Goal: Task Accomplishment & Management: Use online tool/utility

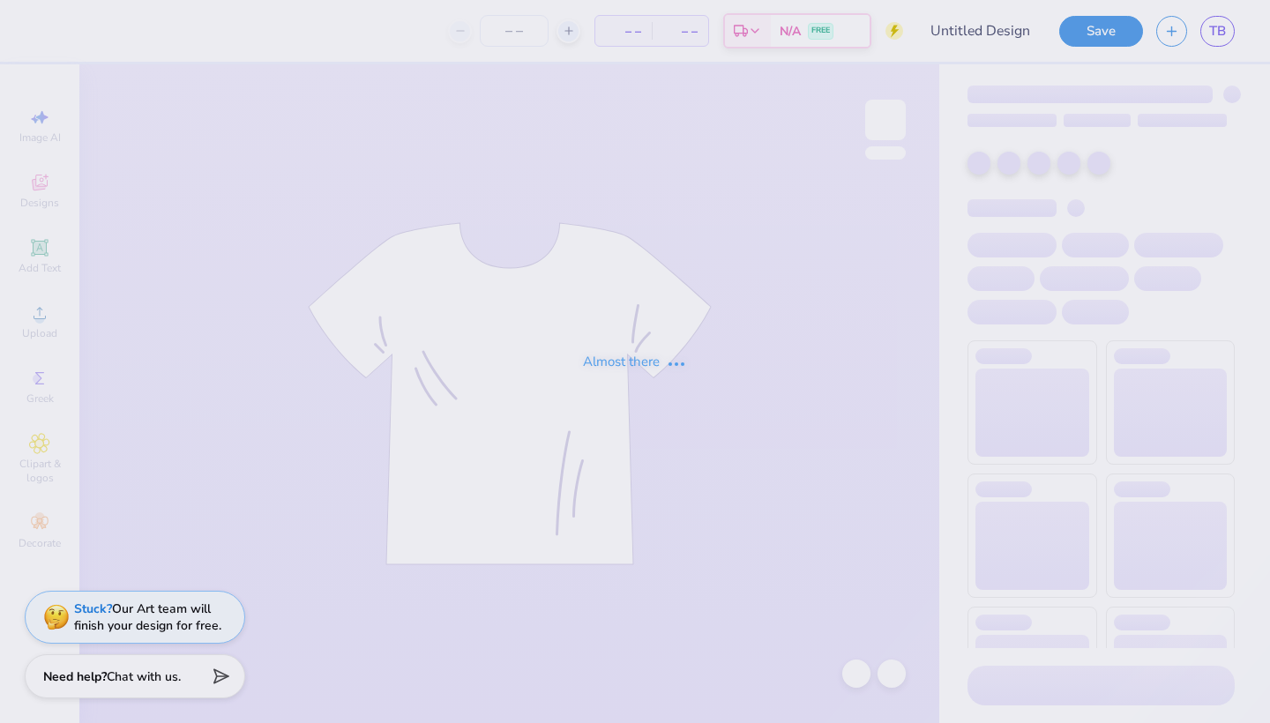
type input "Quick bid day mockup"
type input "12"
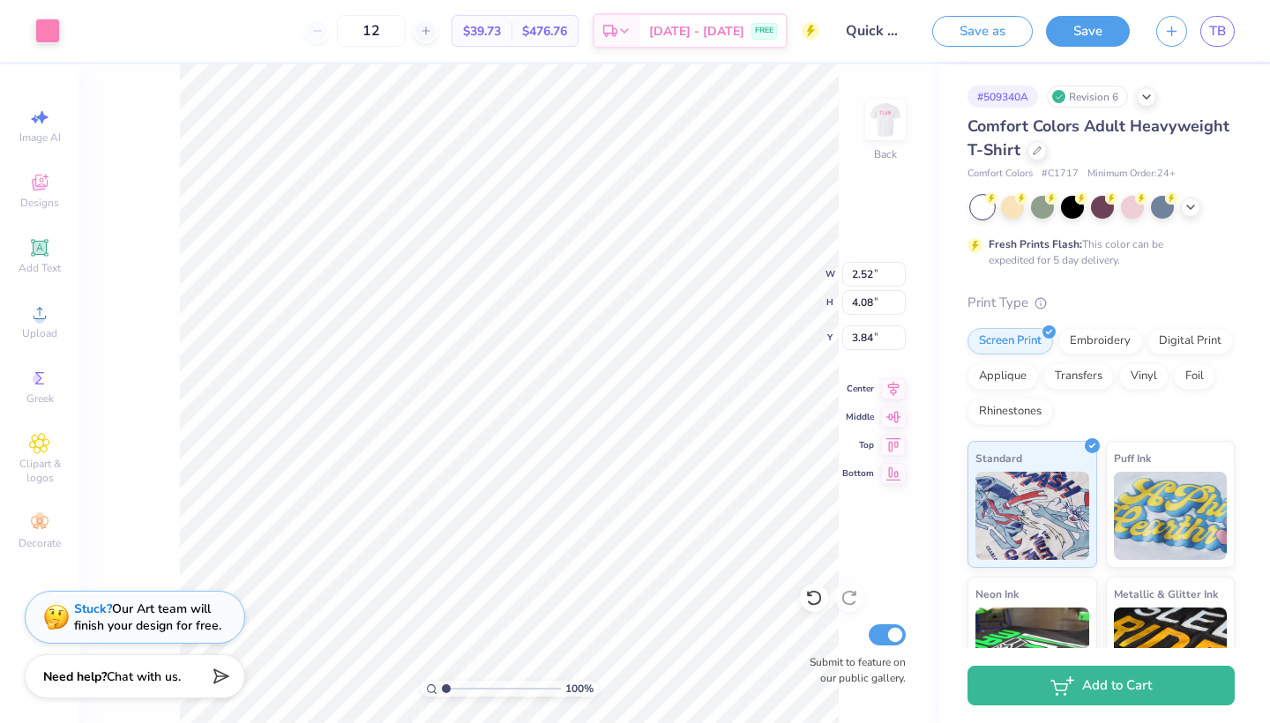
type input "2.05"
type input "3.32"
click at [176, 548] on div "100 % Back W 2.05 2.05 " H 3.32 3.32 " Y 3.84 3.84 " Center Middle Top Bottom S…" at bounding box center [509, 393] width 860 height 659
type input "1.94"
type input "3.14"
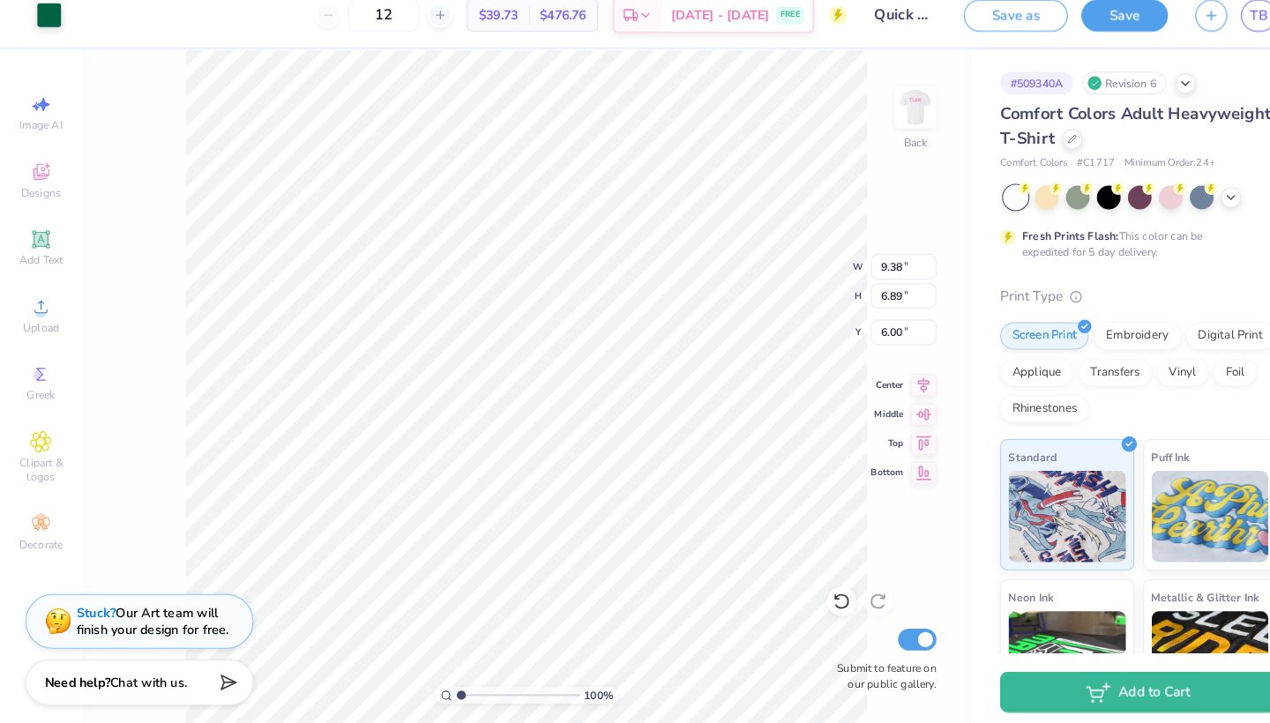
type input "9.22"
type input "6.77"
type input "6.12"
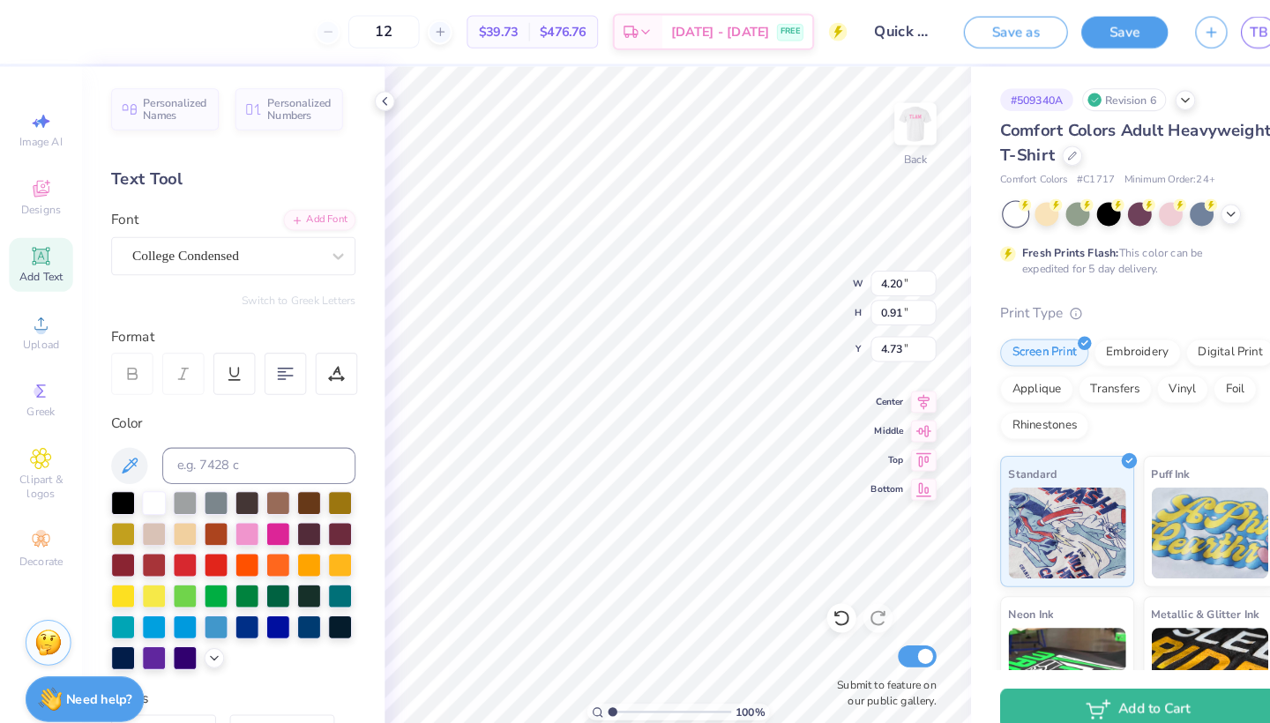
type input "8.57"
type input "1.43"
type input "3.00"
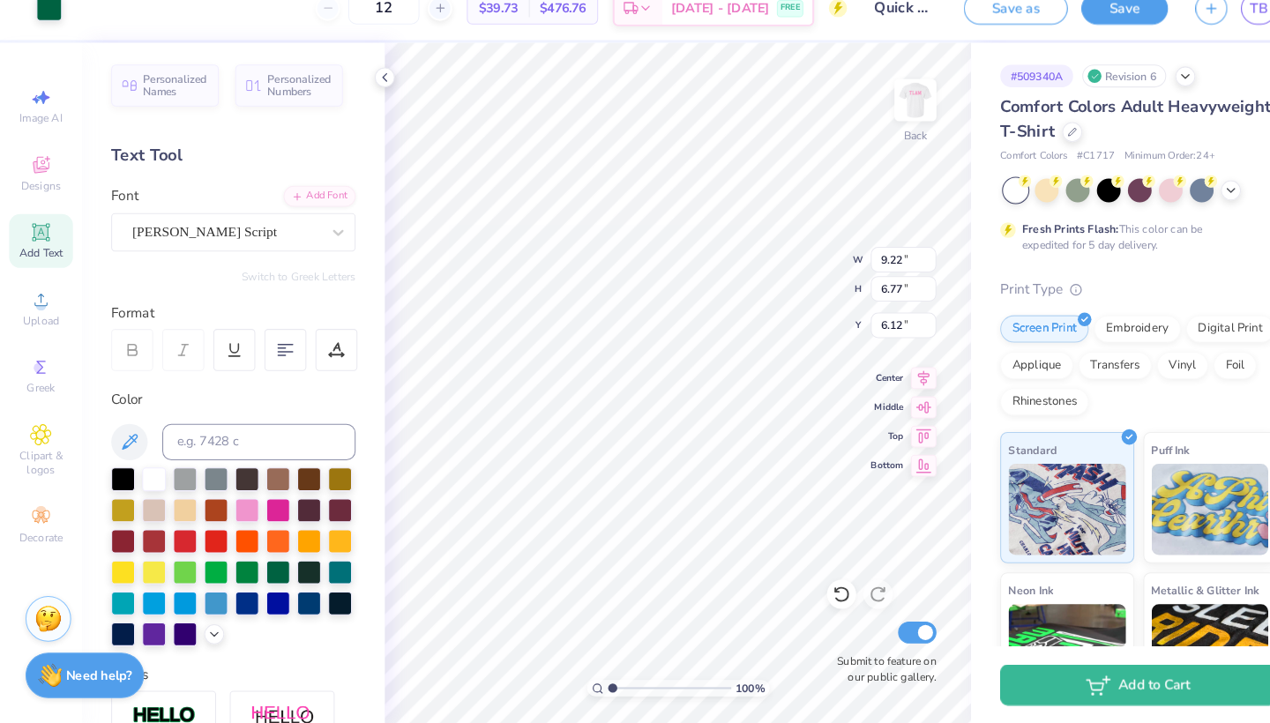
type input "2.94"
type input "0.31"
type input "9.57"
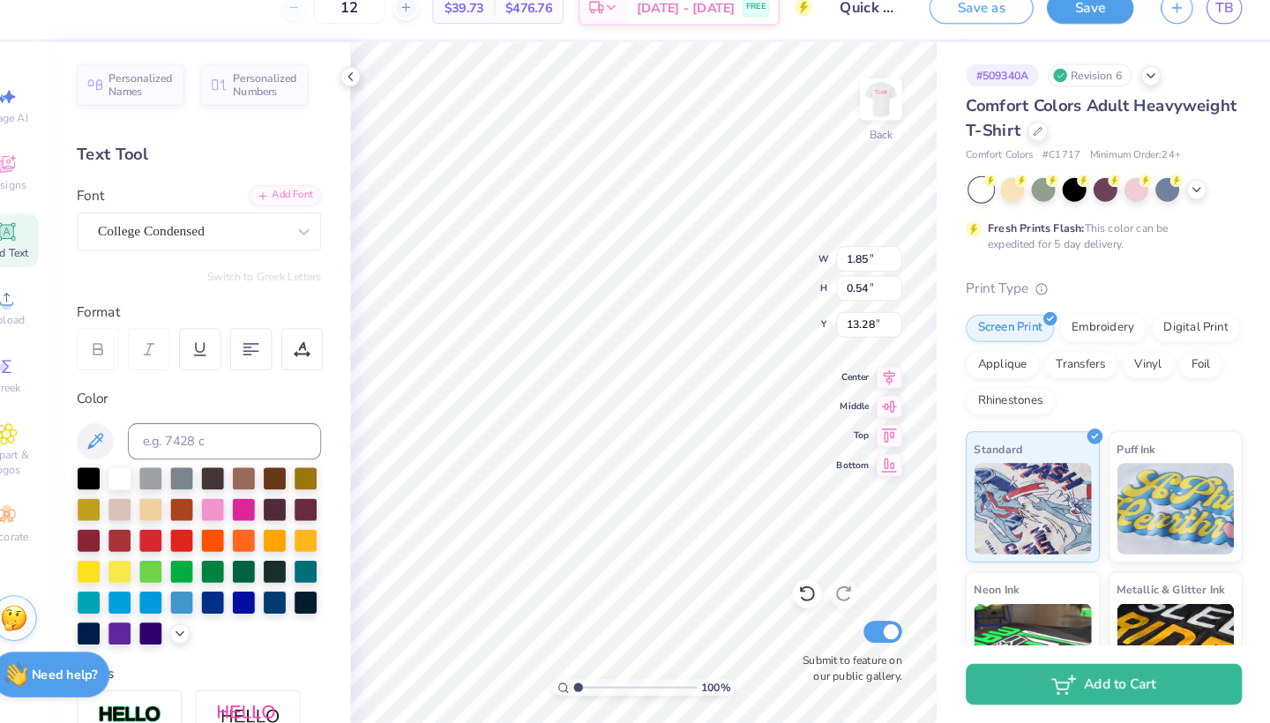
scroll to position [3, 0]
type input "9.22"
type input "6.77"
type input "6.12"
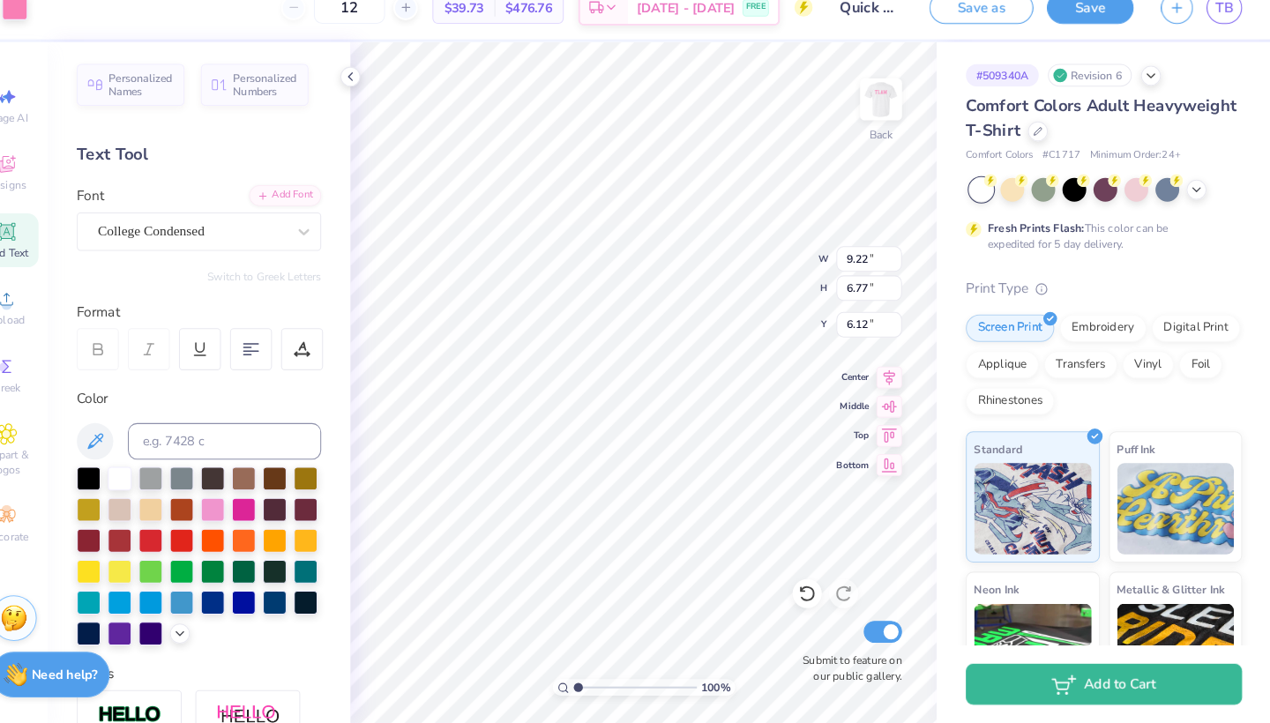
type input "2.94"
type input "0.31"
type input "9.57"
type input "8.57"
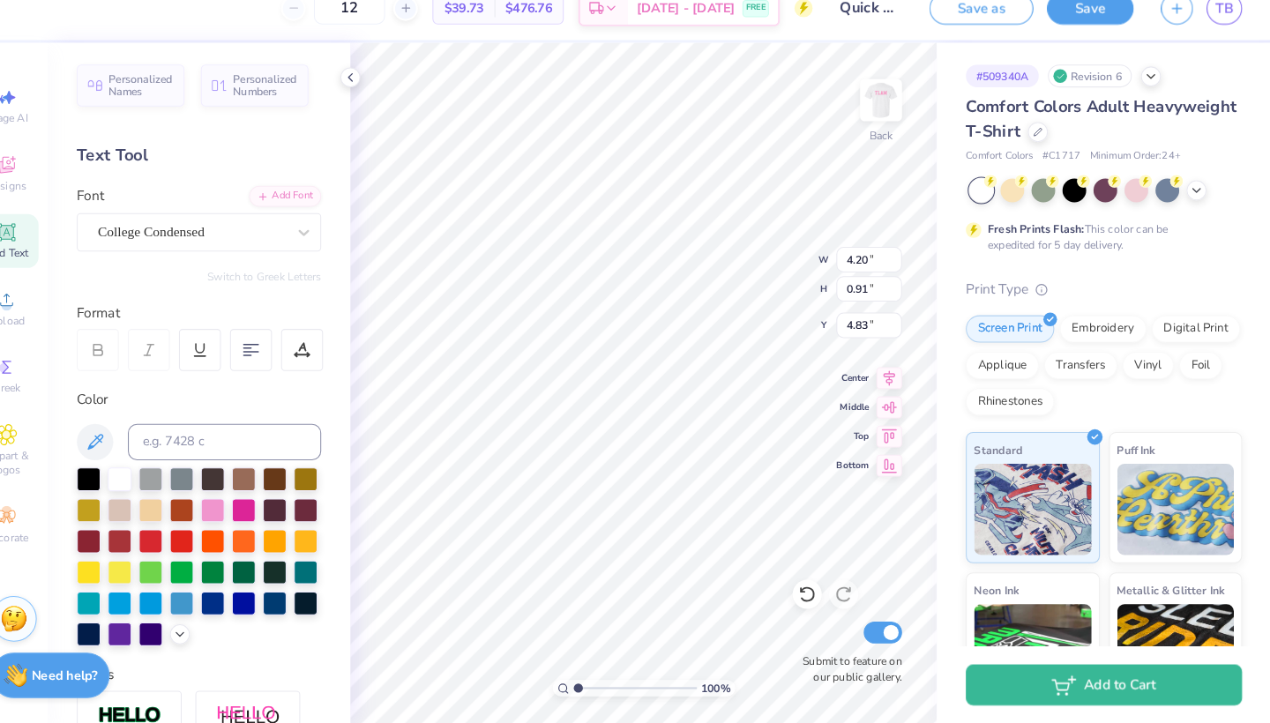
type input "1.43"
type input "3.10"
type input "1.94"
type input "3.14"
type input "3.84"
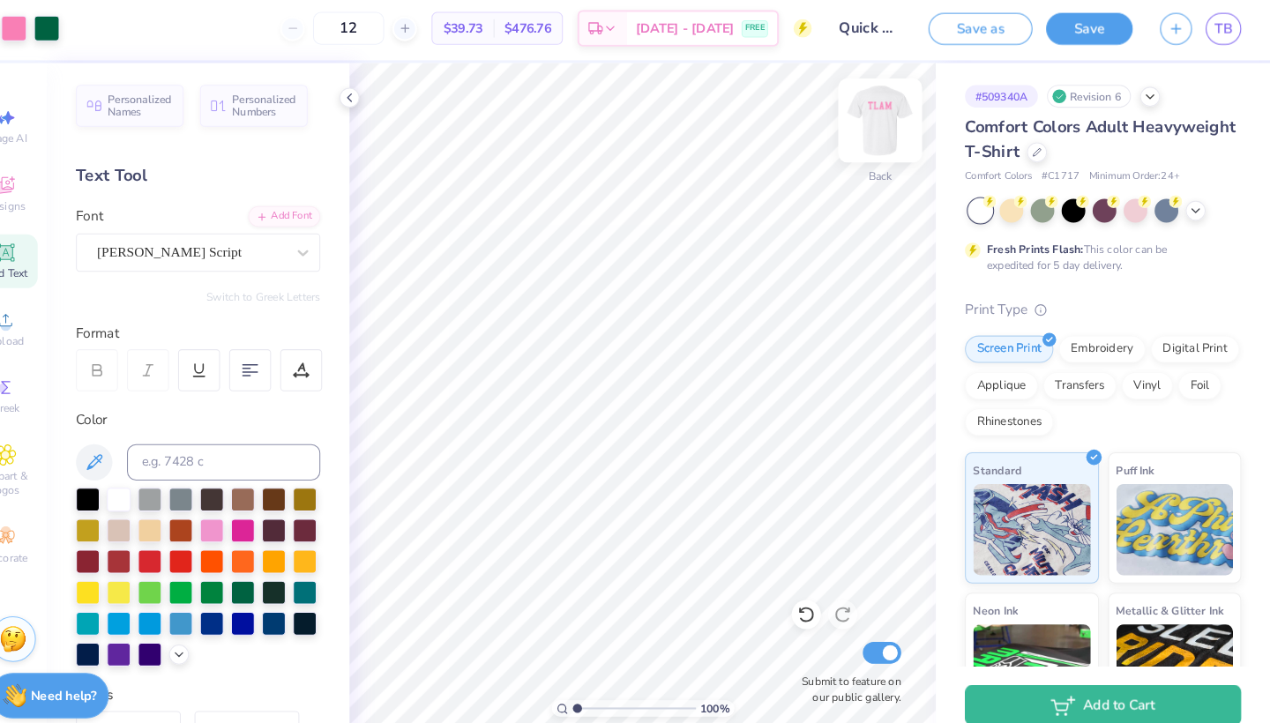
click at [851, 111] on img at bounding box center [886, 120] width 71 height 71
type input "6.08"
click at [334, 540] on div "Personalized Names Personalized Numbers Text Tool Add Font Font College Semi-co…" at bounding box center [225, 393] width 293 height 659
click at [858, 130] on img at bounding box center [886, 120] width 71 height 71
type input "1.88"
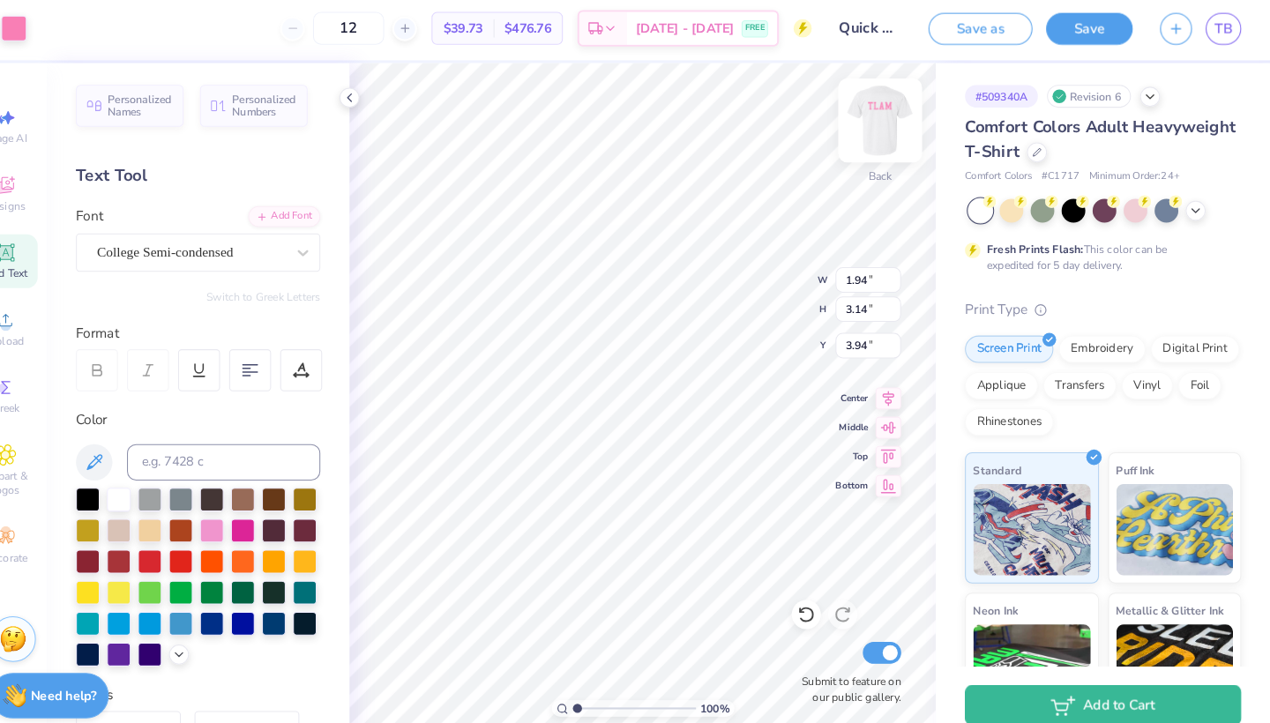
type input "3.05"
click at [806, 599] on icon at bounding box center [815, 598] width 18 height 18
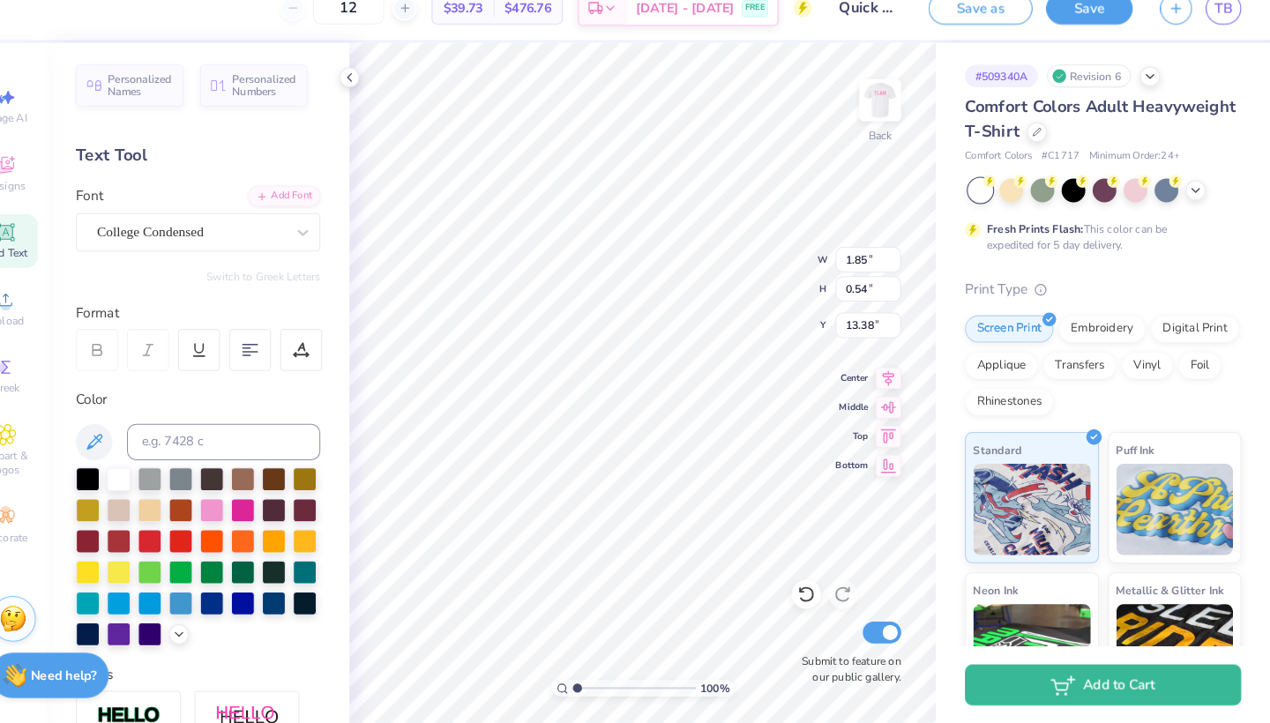
type input "1.85"
type input "0.54"
type input "13.38"
type input "9.22"
type input "6.77"
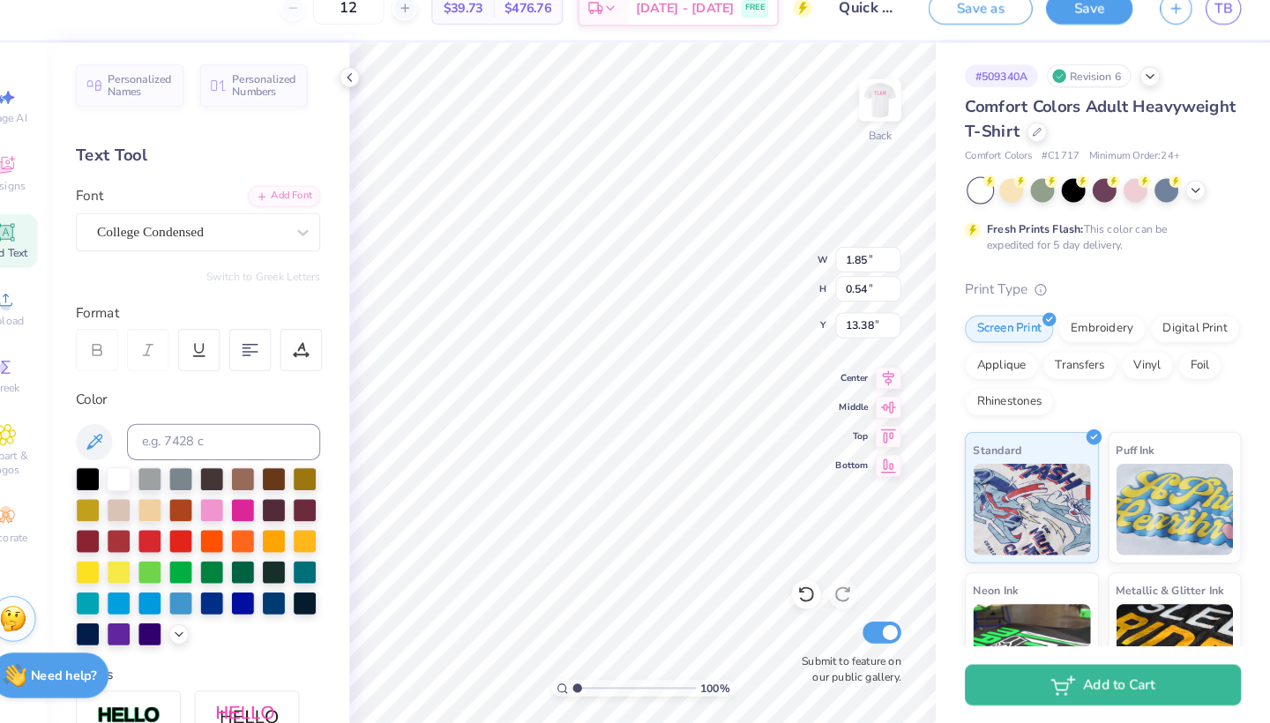
type input "6.22"
type input "2.94"
type input "0.31"
type input "9.67"
type input "4.20"
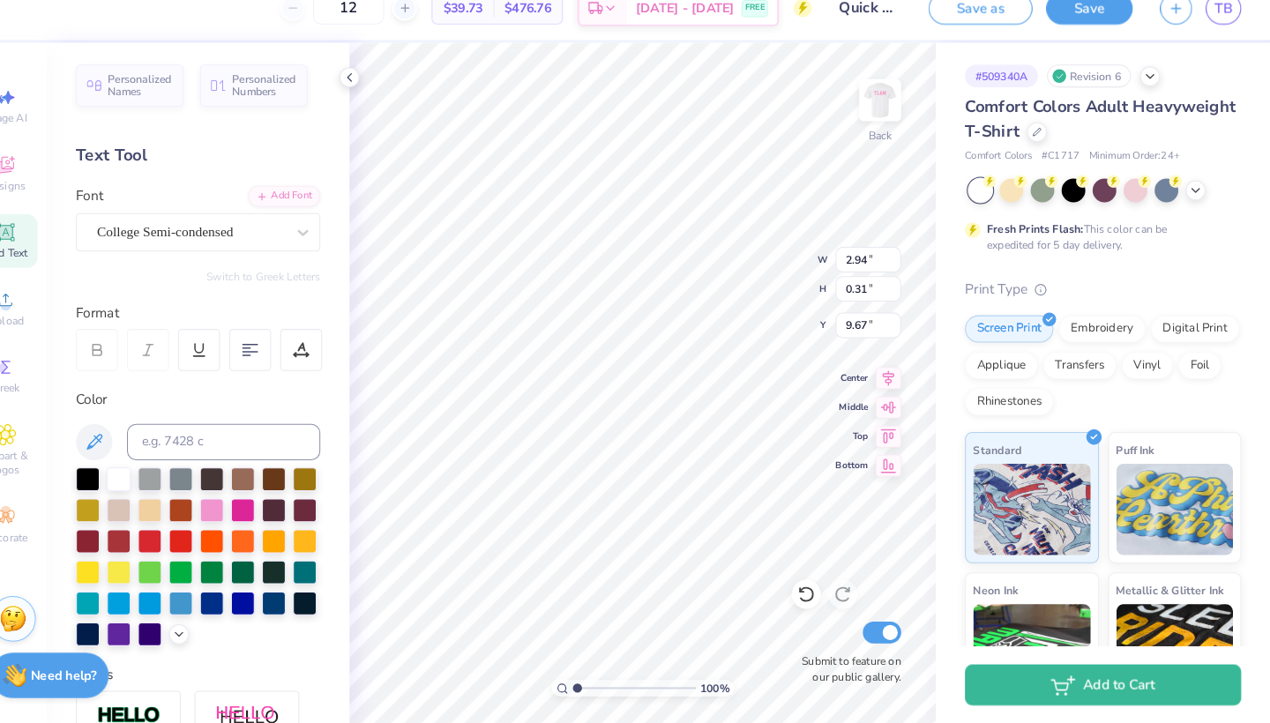
type input "0.91"
type input "4.93"
type input "8.57"
type input "1.43"
type input "3.20"
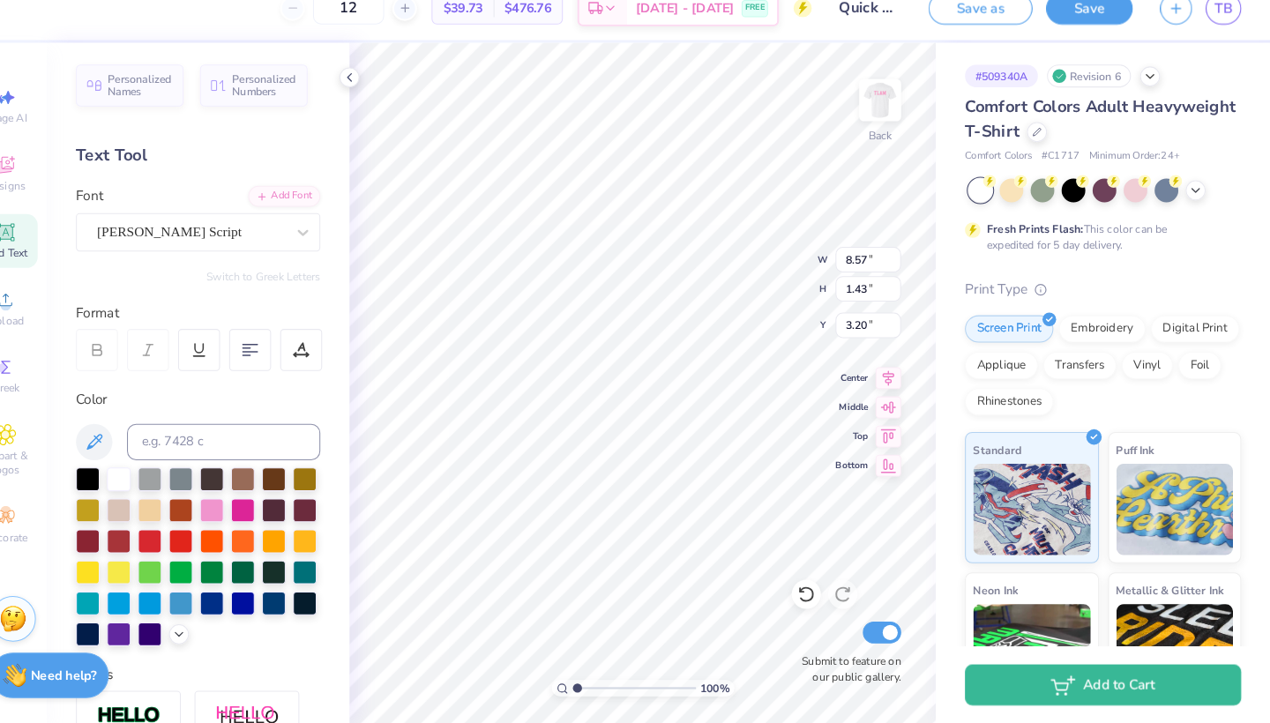
type input "1.94"
type input "3.14"
type input "3.94"
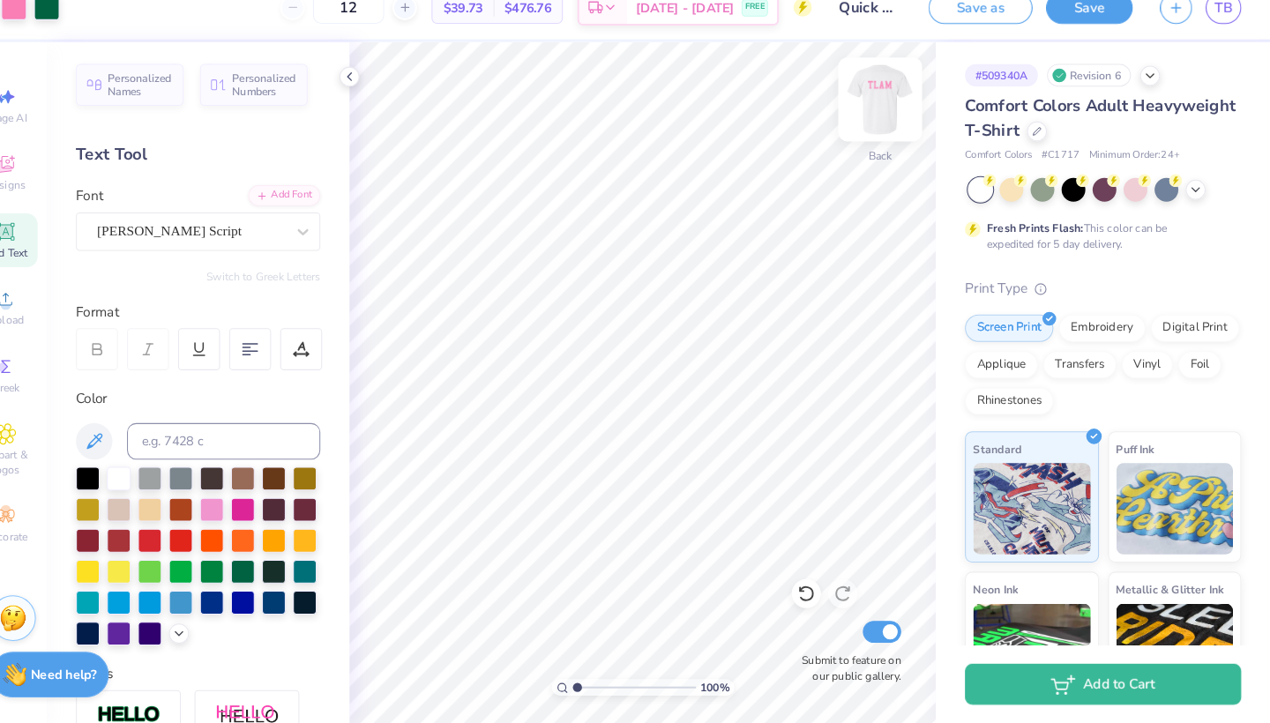
click at [851, 101] on img at bounding box center [886, 120] width 71 height 71
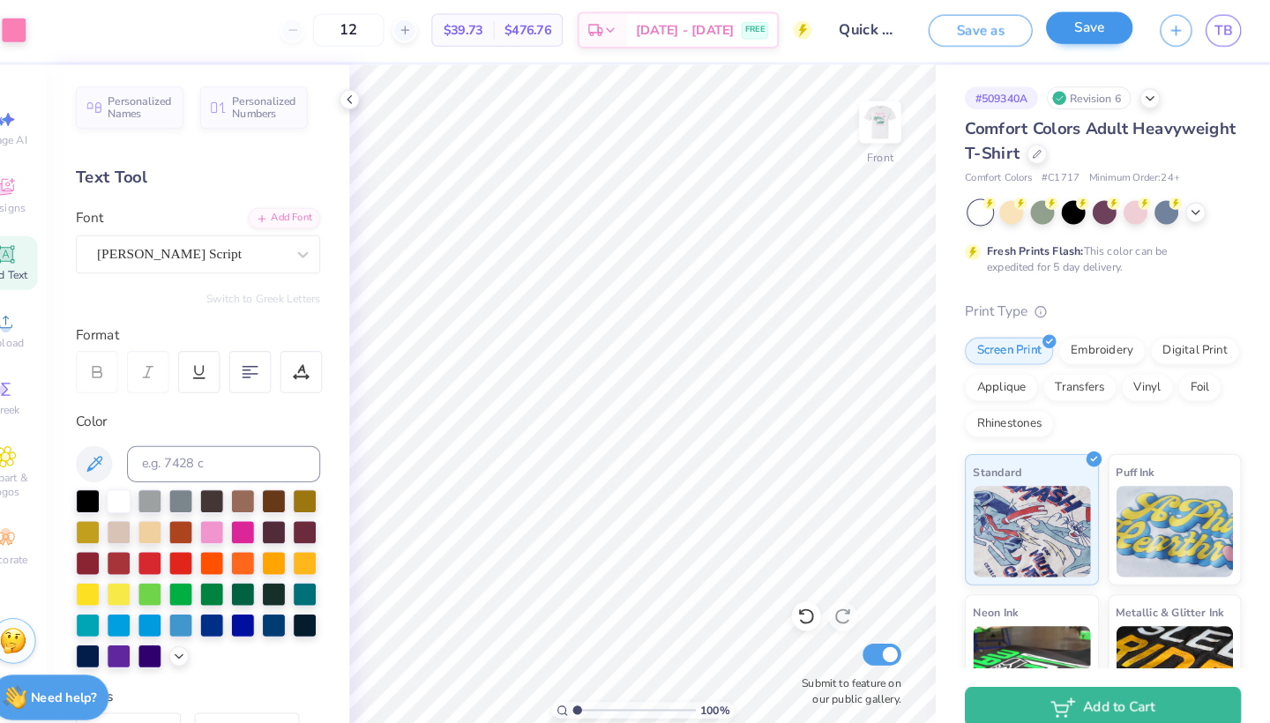
click at [1072, 32] on button "Save" at bounding box center [1088, 28] width 84 height 31
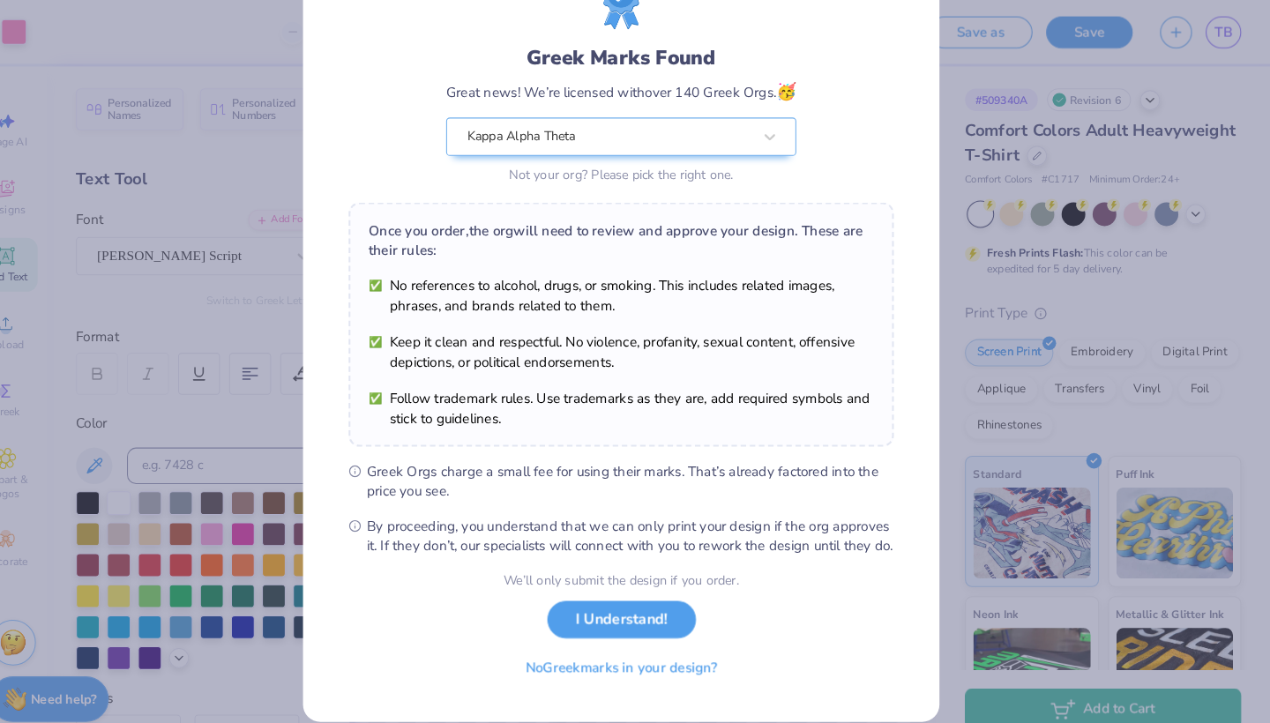
scroll to position [102, 0]
click at [603, 587] on button "I Understand!" at bounding box center [636, 595] width 144 height 36
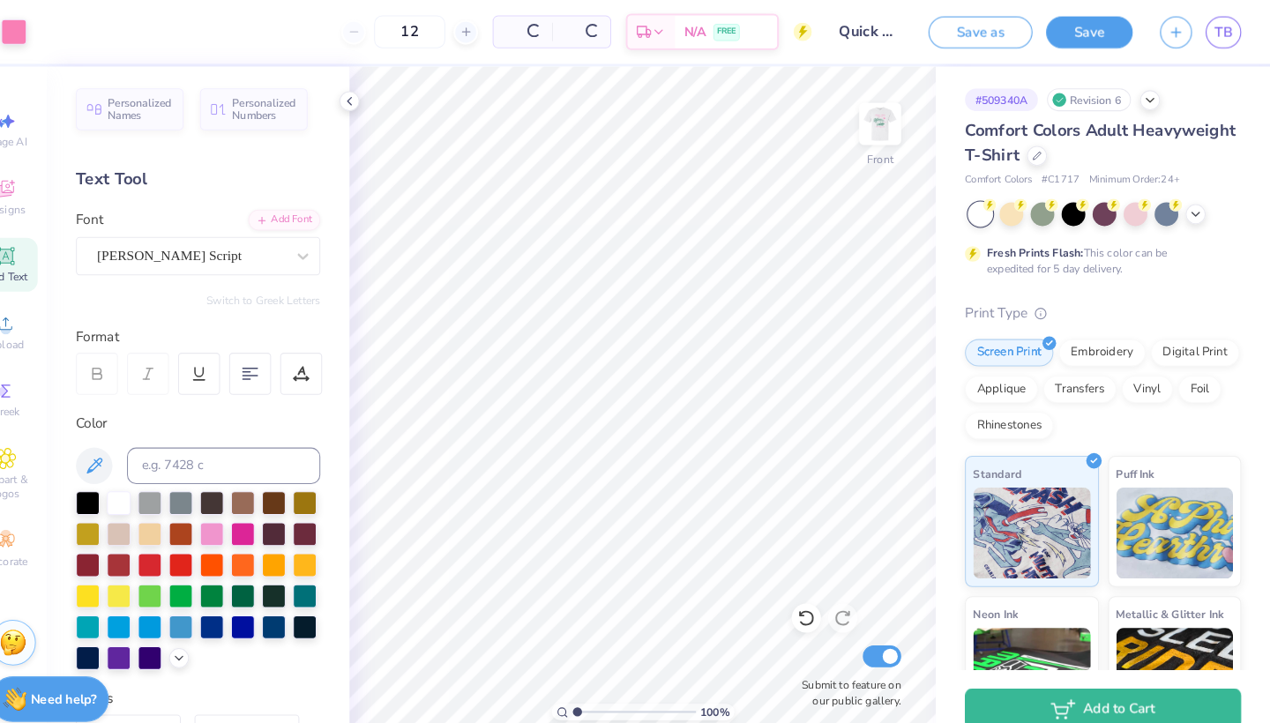
scroll to position [0, 0]
click at [859, 130] on img at bounding box center [886, 120] width 71 height 71
click at [963, 39] on button "Save as" at bounding box center [983, 28] width 101 height 31
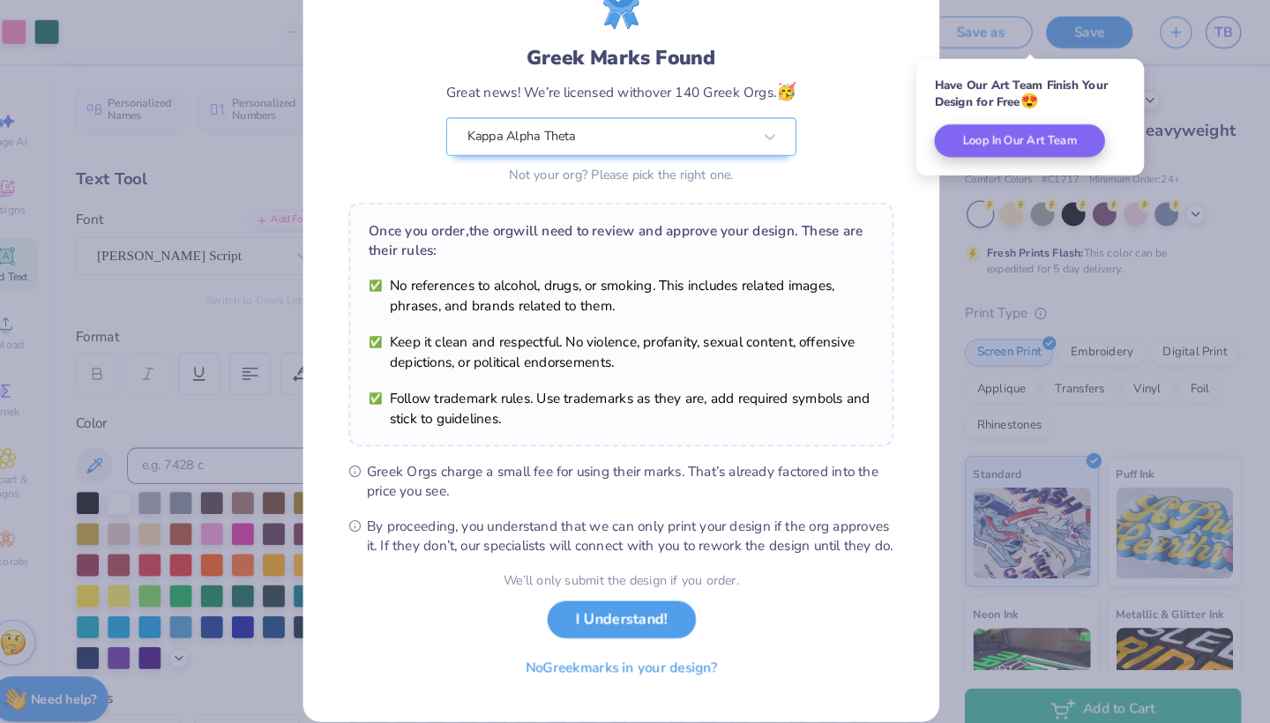
scroll to position [102, 0]
click at [644, 585] on button "I Understand!" at bounding box center [636, 595] width 144 height 36
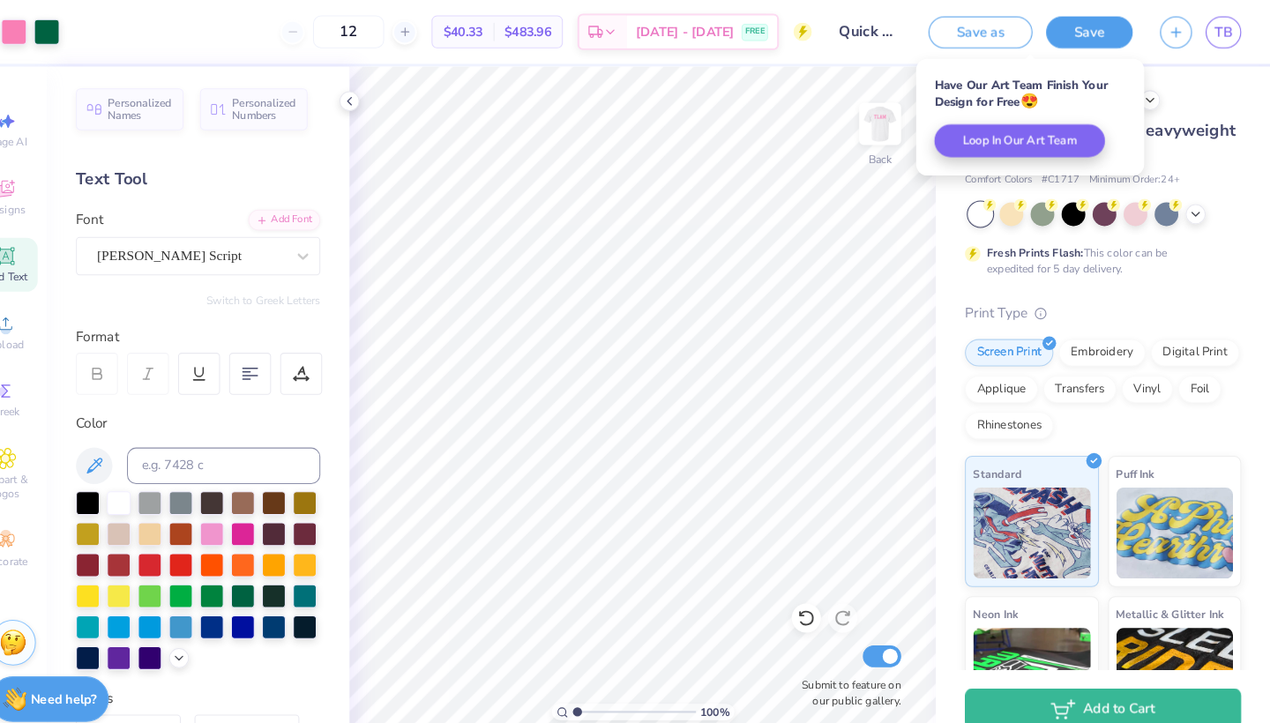
scroll to position [0, 0]
